Goal: Task Accomplishment & Management: Use online tool/utility

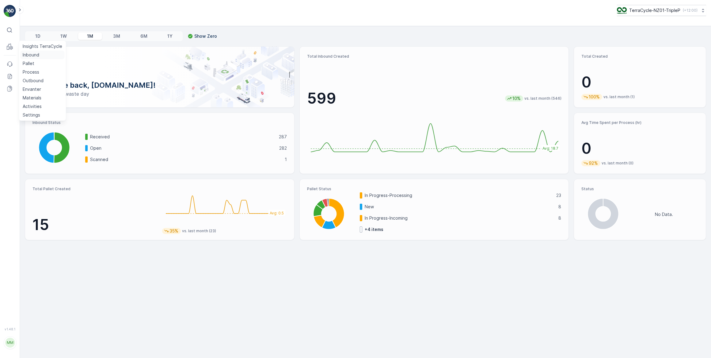
click at [37, 55] on p "Inbound" at bounding box center [31, 55] width 17 height 6
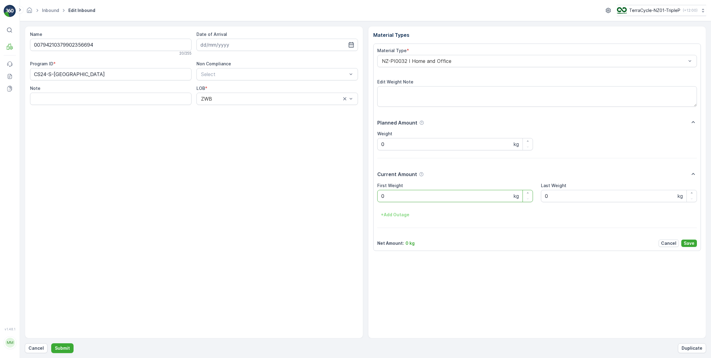
click at [280, 43] on input at bounding box center [277, 45] width 162 height 12
click at [250, 110] on div "14" at bounding box center [251, 108] width 10 height 10
type input "[DATE]"
drag, startPoint x: 380, startPoint y: 193, endPoint x: 375, endPoint y: 193, distance: 4.9
click at [375, 193] on div "Material Type * NZ-PI0032 I Home and Office Edit Weight Note Planned Amount Wei…" at bounding box center [537, 147] width 328 height 207
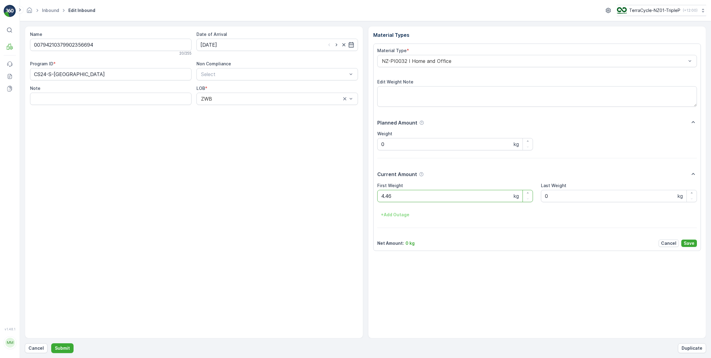
click at [51, 343] on button "Submit" at bounding box center [62, 348] width 22 height 10
click at [212, 44] on input at bounding box center [277, 45] width 162 height 12
click at [247, 108] on div "14" at bounding box center [251, 108] width 10 height 10
type input "[DATE]"
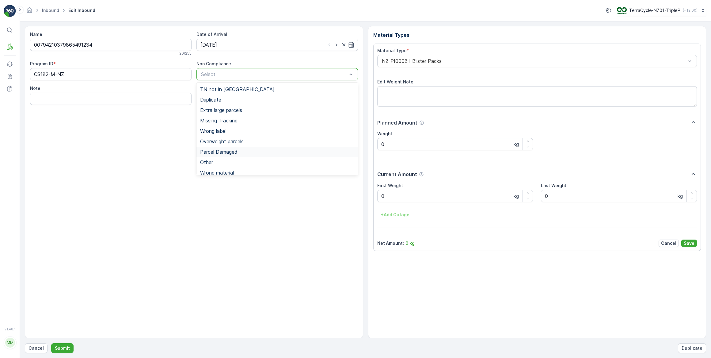
scroll to position [4, 0]
click at [228, 169] on span "Wrong material" at bounding box center [217, 169] width 34 height 6
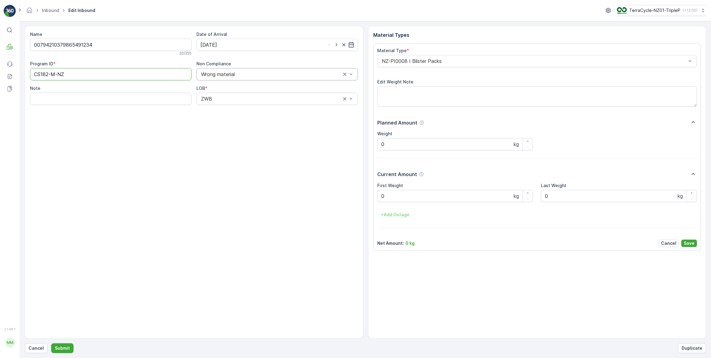
drag, startPoint x: 78, startPoint y: 73, endPoint x: 19, endPoint y: 80, distance: 59.2
click at [19, 80] on div "⌘B MRF Events Reports Documents v 1.48.1 MM [DOMAIN_NAME] [DOMAIN_NAME][EMAIL_A…" at bounding box center [355, 179] width 711 height 358
type ID "rs5"
click at [111, 147] on div "Name 00794210379865491234 20 / 255 Date of Arrival [DATE] Program ID * rs5 Non …" at bounding box center [194, 182] width 338 height 312
click at [450, 59] on div at bounding box center [534, 61] width 306 height 6
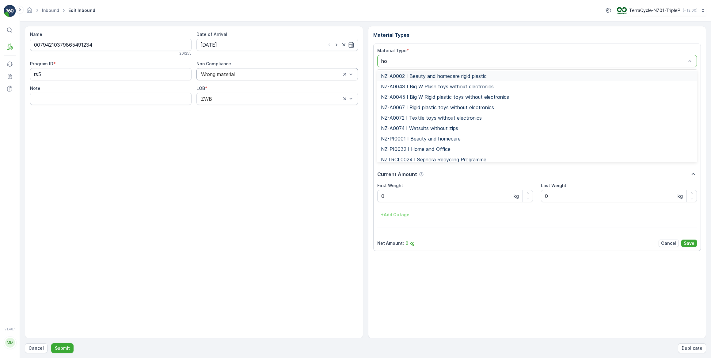
type input "hom"
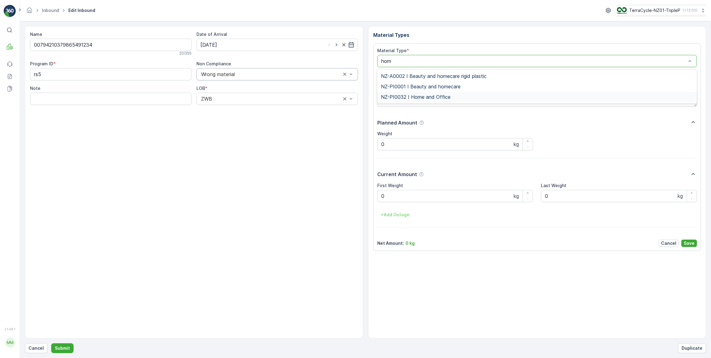
click at [422, 98] on span "NZ-PI0032 I Home and Office" at bounding box center [416, 97] width 70 height 6
drag, startPoint x: 402, startPoint y: 196, endPoint x: 379, endPoint y: 200, distance: 22.7
click at [379, 200] on Weight "0" at bounding box center [455, 196] width 156 height 12
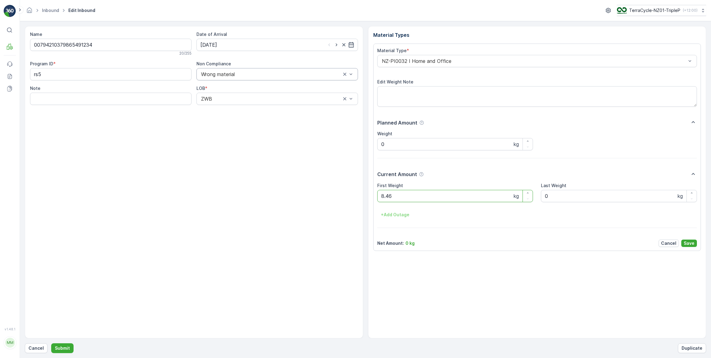
click at [51, 343] on button "Submit" at bounding box center [62, 348] width 22 height 10
click at [246, 46] on input at bounding box center [277, 45] width 162 height 12
click at [250, 109] on div "14" at bounding box center [251, 108] width 10 height 10
type input "[DATE]"
drag, startPoint x: 383, startPoint y: 199, endPoint x: 367, endPoint y: 201, distance: 16.4
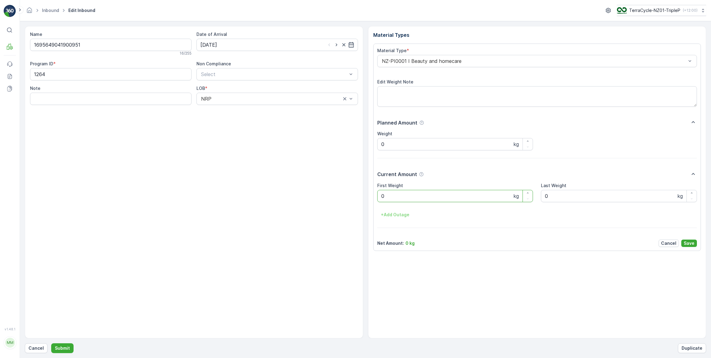
click at [367, 201] on div "Name 1695649041900951 16 / 255 Date of Arrival [DATE] Program ID * 1264 Non Com…" at bounding box center [365, 182] width 681 height 312
click at [51, 343] on button "Submit" at bounding box center [62, 348] width 22 height 10
click at [261, 48] on input at bounding box center [277, 45] width 162 height 12
click at [251, 113] on button "14" at bounding box center [251, 107] width 11 height 11
type input "[DATE]"
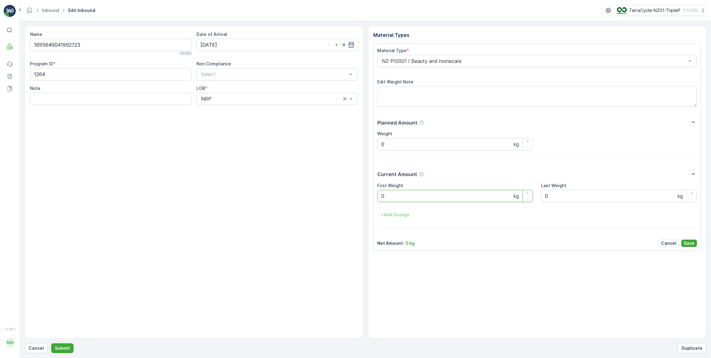
drag, startPoint x: 387, startPoint y: 193, endPoint x: 367, endPoint y: 197, distance: 20.2
click at [368, 196] on div "Material Types Material Type * NZ-PI0001 I Beauty and homecare Edit Weight Note…" at bounding box center [537, 182] width 338 height 312
click at [51, 343] on button "Submit" at bounding box center [62, 348] width 22 height 10
click at [221, 44] on input at bounding box center [277, 45] width 162 height 12
click at [248, 108] on div "14" at bounding box center [251, 108] width 10 height 10
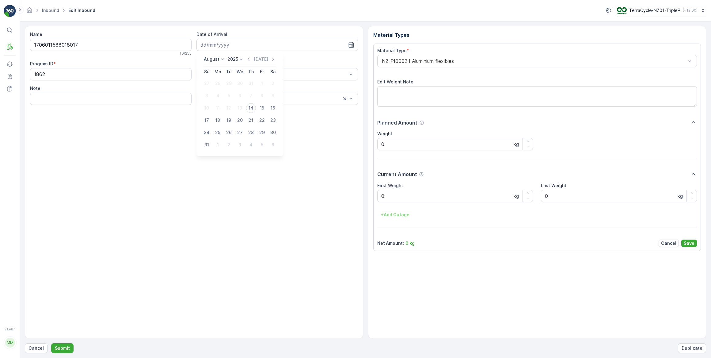
type input "[DATE]"
drag, startPoint x: 402, startPoint y: 196, endPoint x: 378, endPoint y: 196, distance: 23.9
click at [378, 196] on Weight "0" at bounding box center [455, 196] width 156 height 12
click at [51, 343] on button "Submit" at bounding box center [62, 348] width 22 height 10
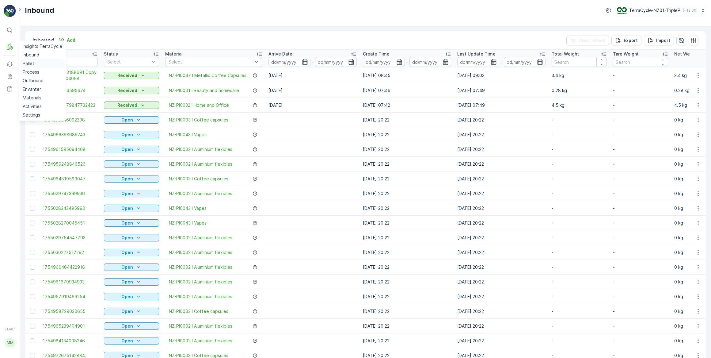
click at [36, 64] on link "Pallet" at bounding box center [42, 63] width 44 height 9
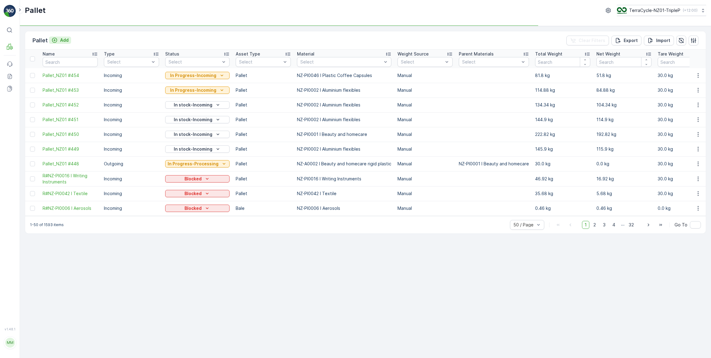
click at [57, 40] on icon "Add" at bounding box center [54, 40] width 6 height 6
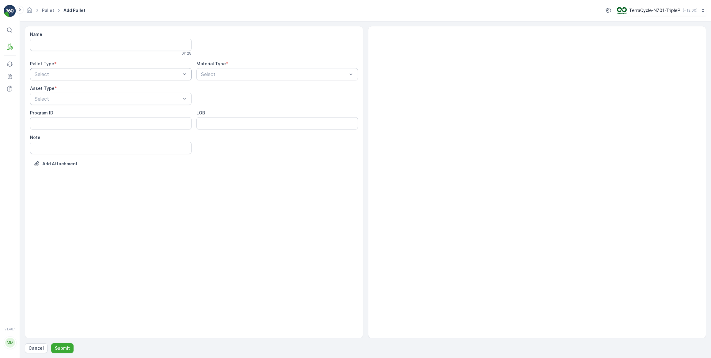
click at [62, 78] on div "Select" at bounding box center [111, 74] width 162 height 12
click at [60, 89] on div "Incoming" at bounding box center [111, 89] width 154 height 6
click at [65, 99] on div at bounding box center [107, 99] width 147 height 6
click at [53, 144] on div "Pallet" at bounding box center [111, 145] width 154 height 6
click at [212, 78] on div "Select" at bounding box center [277, 74] width 162 height 12
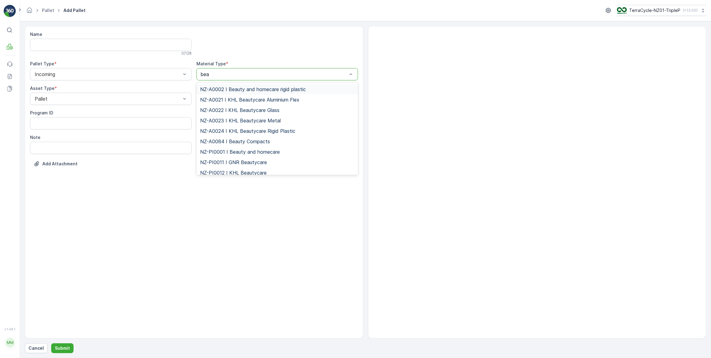
type input "beau"
click at [254, 152] on span "NZ-PI0001 I Beauty and homecare" at bounding box center [240, 152] width 80 height 6
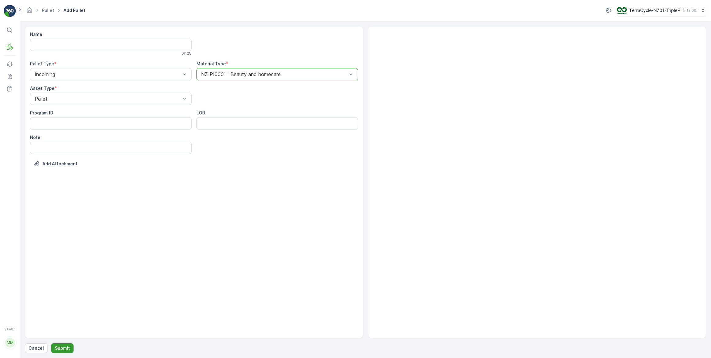
click at [70, 346] on button "Submit" at bounding box center [62, 348] width 22 height 10
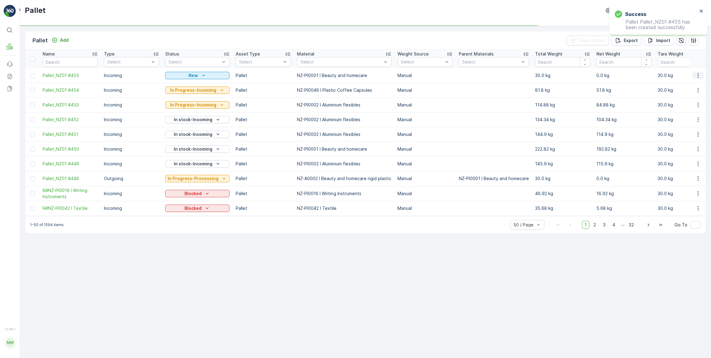
click at [699, 73] on icon "button" at bounding box center [698, 75] width 6 height 6
click at [689, 120] on span "Print QR" at bounding box center [681, 119] width 17 height 6
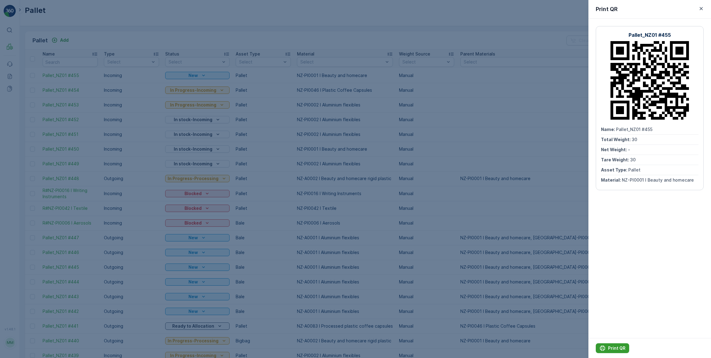
click at [620, 346] on p "Print QR" at bounding box center [616, 348] width 17 height 6
click at [288, 6] on div at bounding box center [355, 179] width 711 height 358
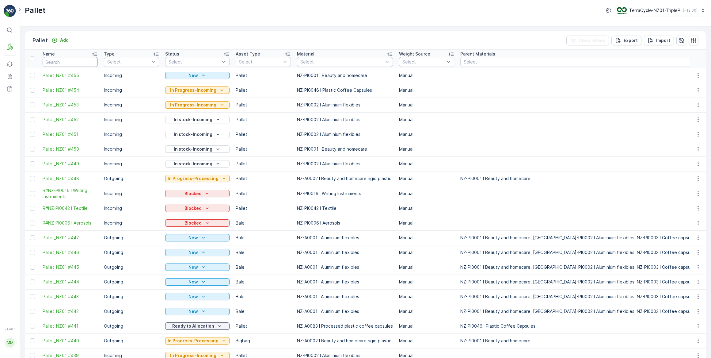
click at [72, 64] on input "text" at bounding box center [70, 62] width 55 height 10
type input "#450"
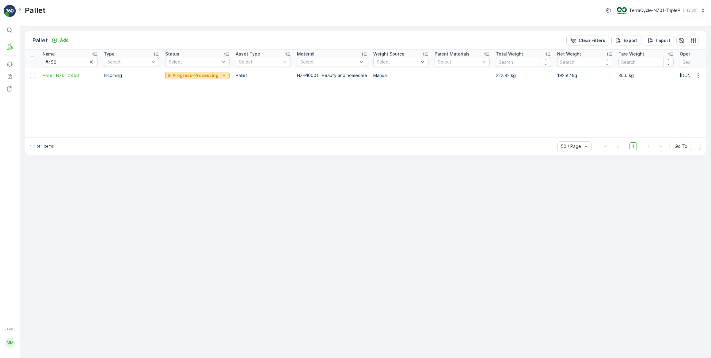
click at [221, 77] on icon "In Progress-Processing" at bounding box center [224, 75] width 6 height 6
click at [105, 100] on div "Name #450 Type Select Status Select Asset Type Select Material Select Weight So…" at bounding box center [365, 94] width 681 height 88
click at [94, 63] on icon "button" at bounding box center [91, 62] width 6 height 6
